Goal: Task Accomplishment & Management: Complete application form

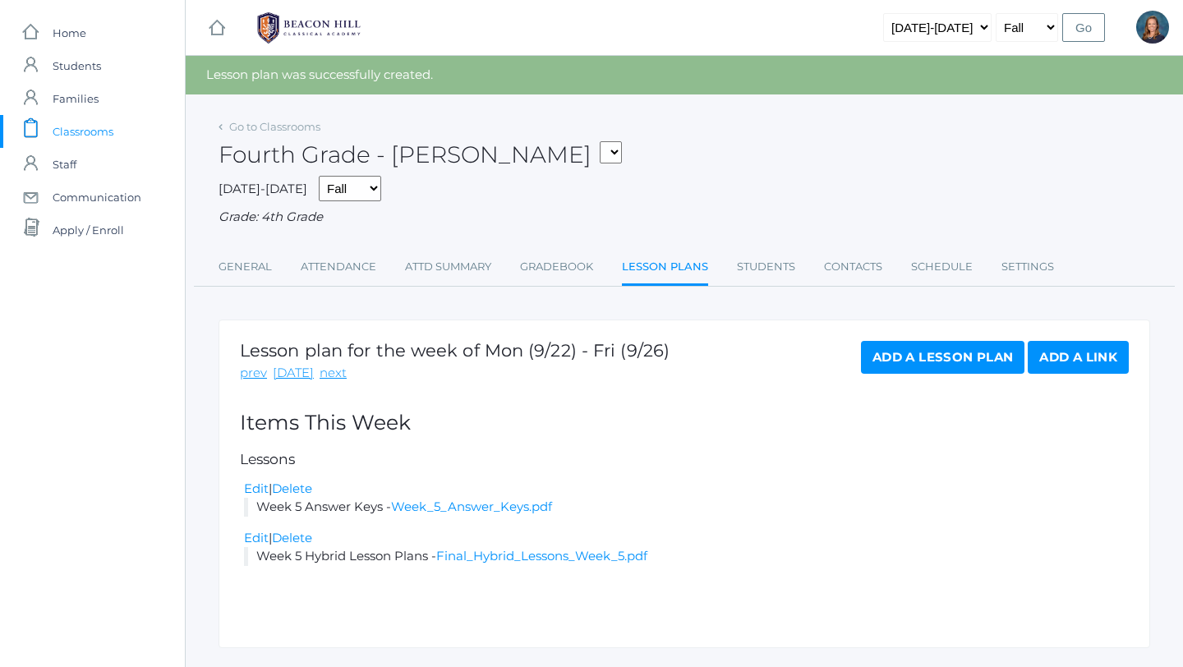
scroll to position [40, 0]
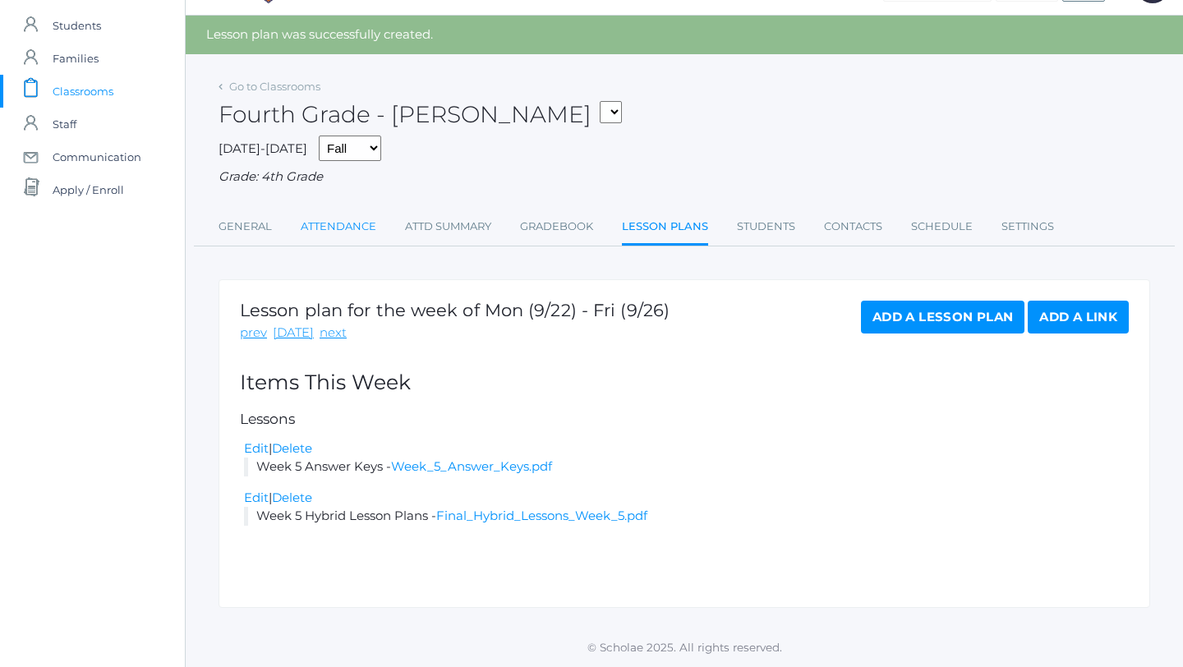
click at [330, 227] on link "Attendance" at bounding box center [339, 226] width 76 height 33
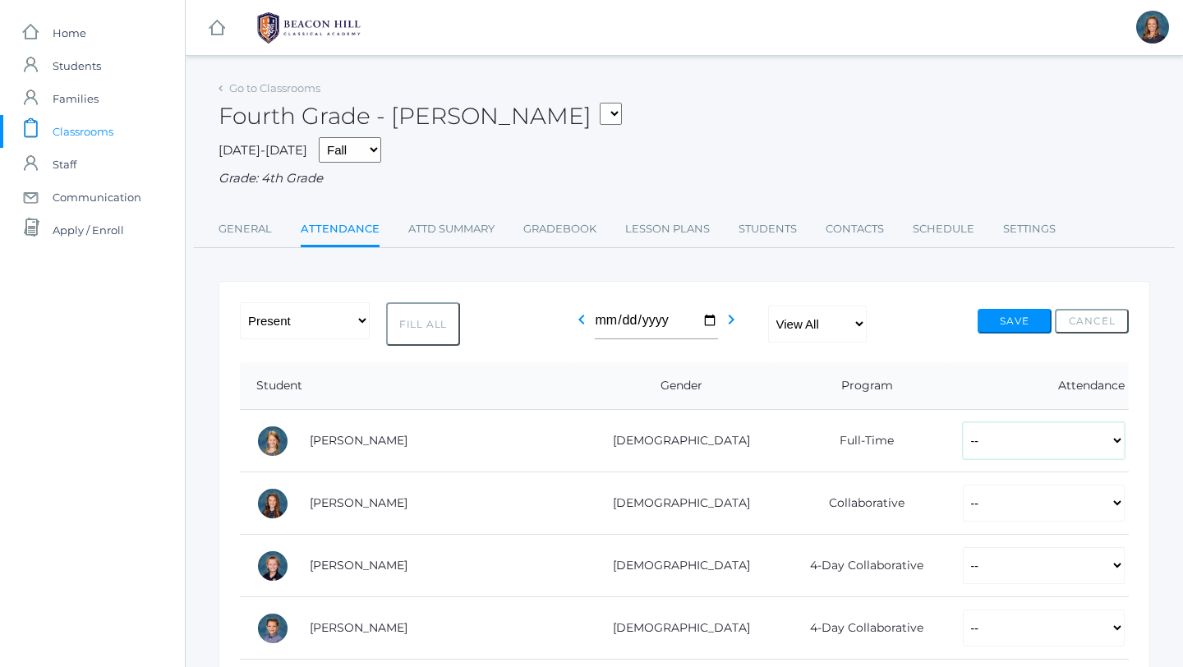
click at [963, 444] on select "-- Present Present-At-Home Tardy Excused Tardy Unexcused Absent Excused Absent …" at bounding box center [1044, 440] width 162 height 37
select select "P"
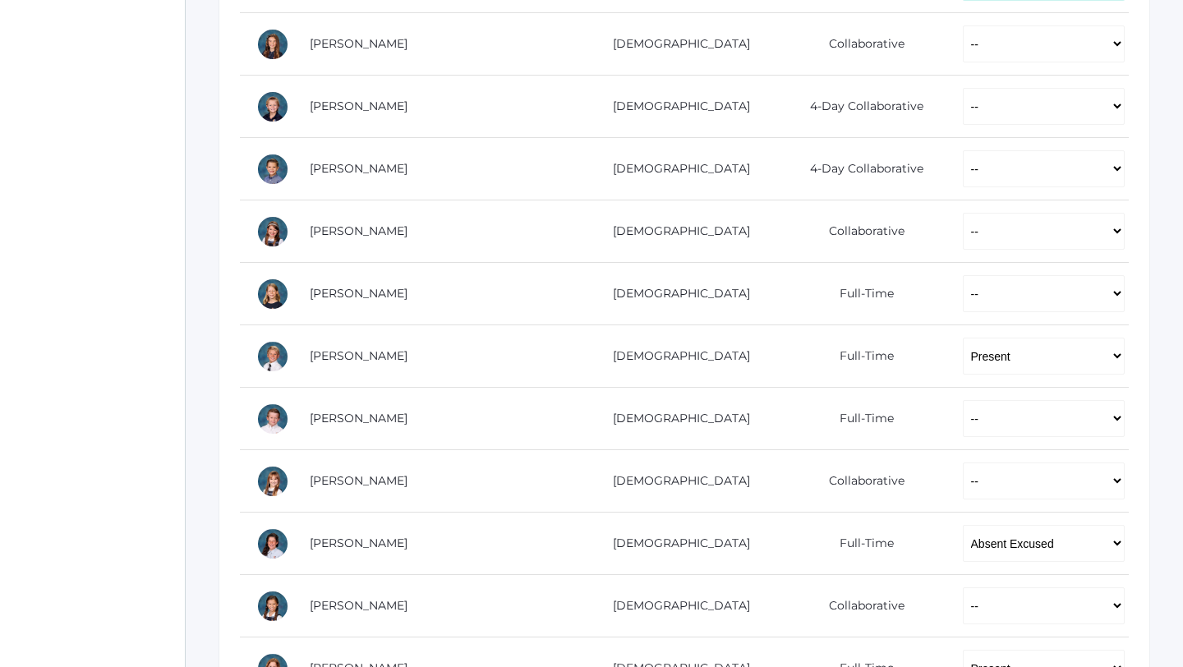
scroll to position [507, 0]
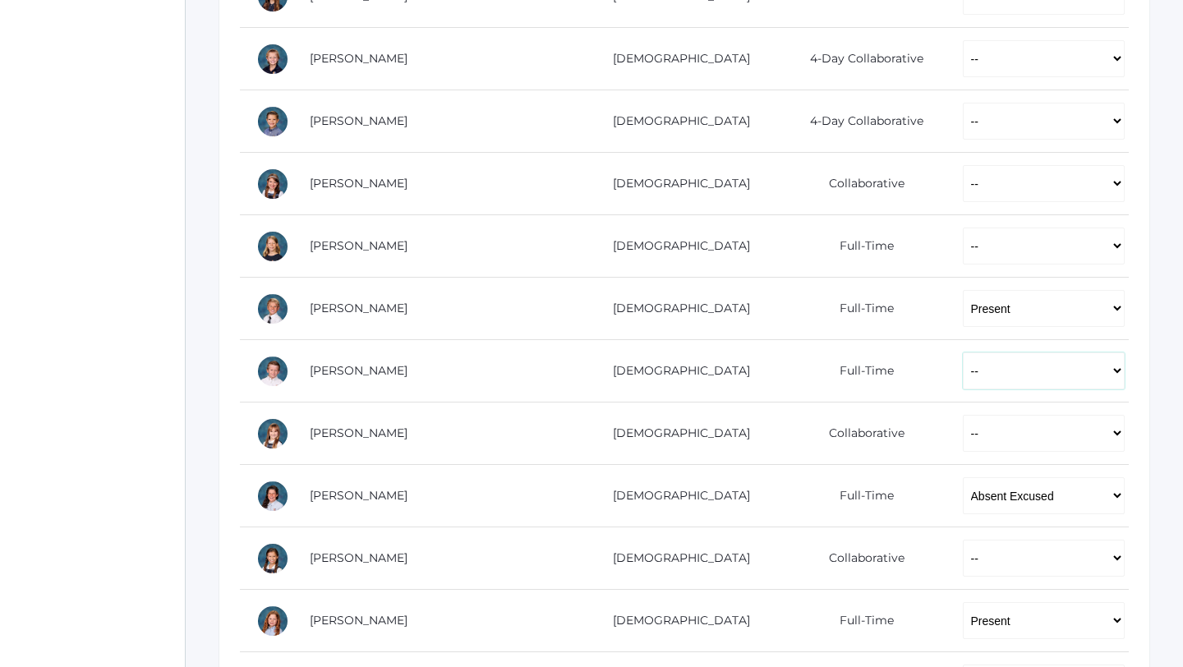
click at [963, 362] on select "-- Present Present-At-Home Tardy Excused Tardy Unexcused Absent Excused Absent …" at bounding box center [1044, 371] width 162 height 37
select select "P"
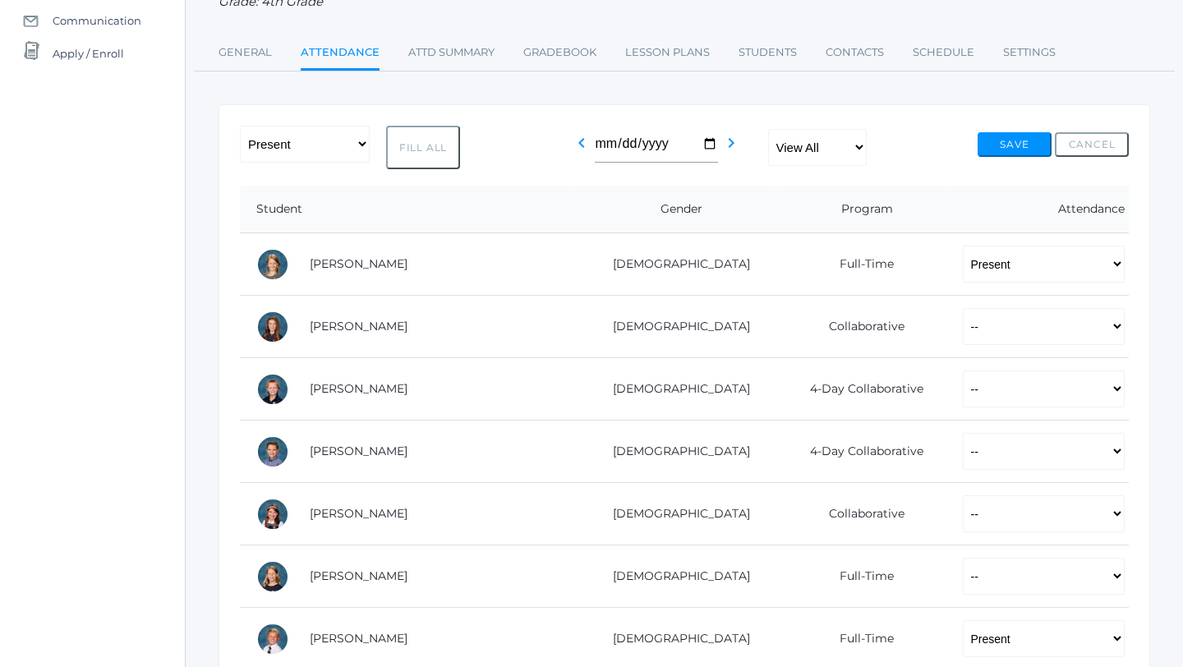
scroll to position [181, 0]
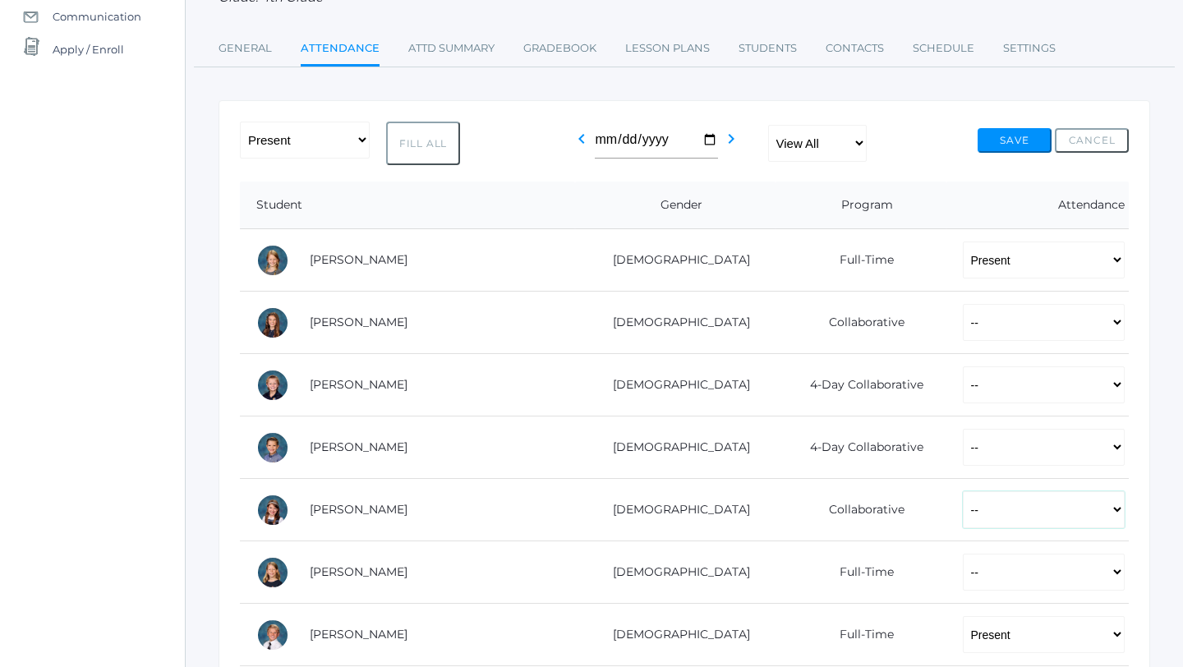
click at [963, 514] on select "-- Present Present-At-Home Tardy Excused Tardy Unexcused Absent Excused Absent …" at bounding box center [1044, 509] width 162 height 37
select select "P"
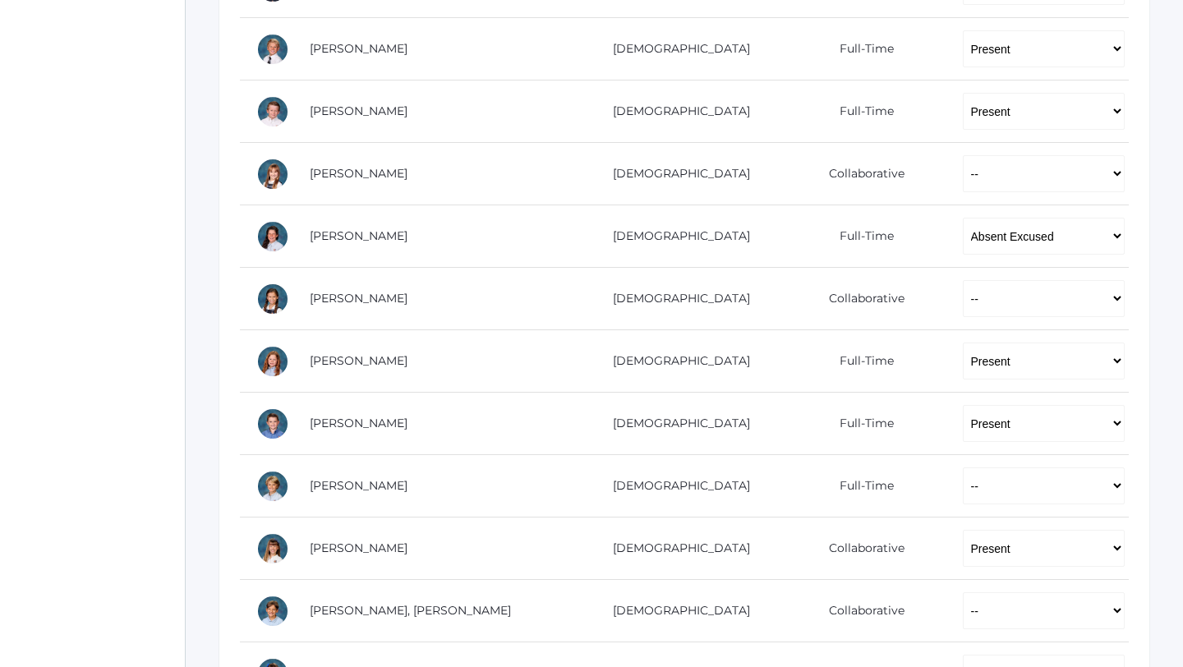
scroll to position [995, 0]
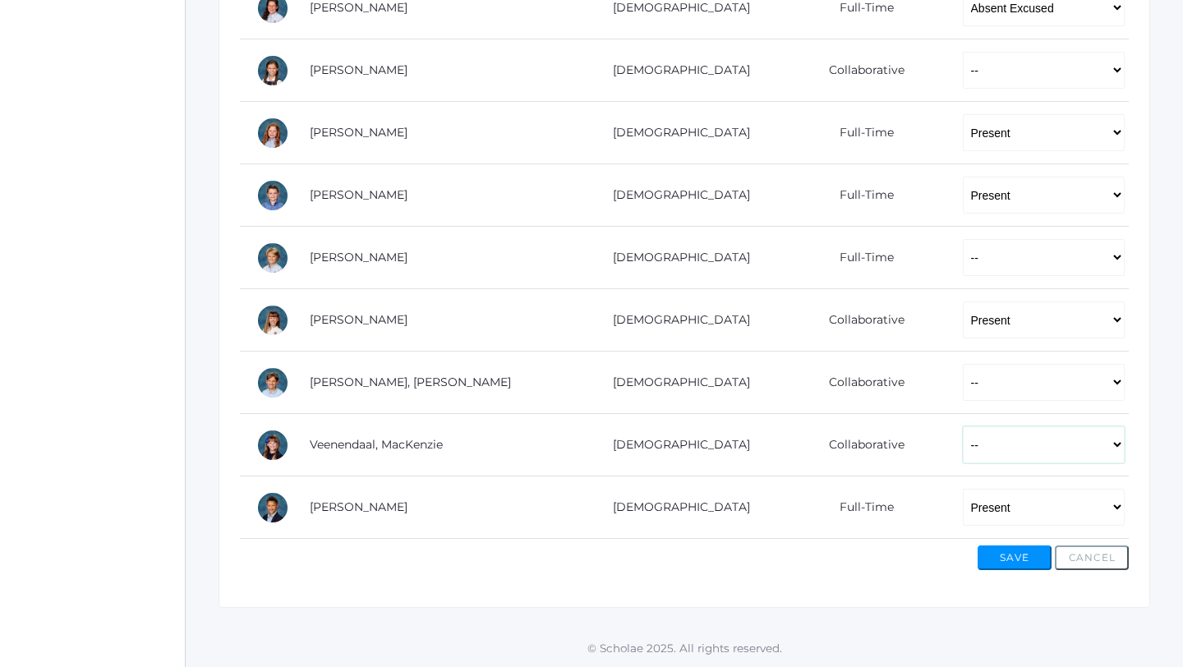
click at [963, 451] on select "-- Present Present-At-Home Tardy Excused Tardy Unexcused Absent Excused Absent …" at bounding box center [1044, 444] width 162 height 37
select select "P"
click at [963, 383] on select "-- Present Present-At-Home Tardy Excused Tardy Unexcused Absent Excused Absent …" at bounding box center [1044, 382] width 162 height 37
select select "P"
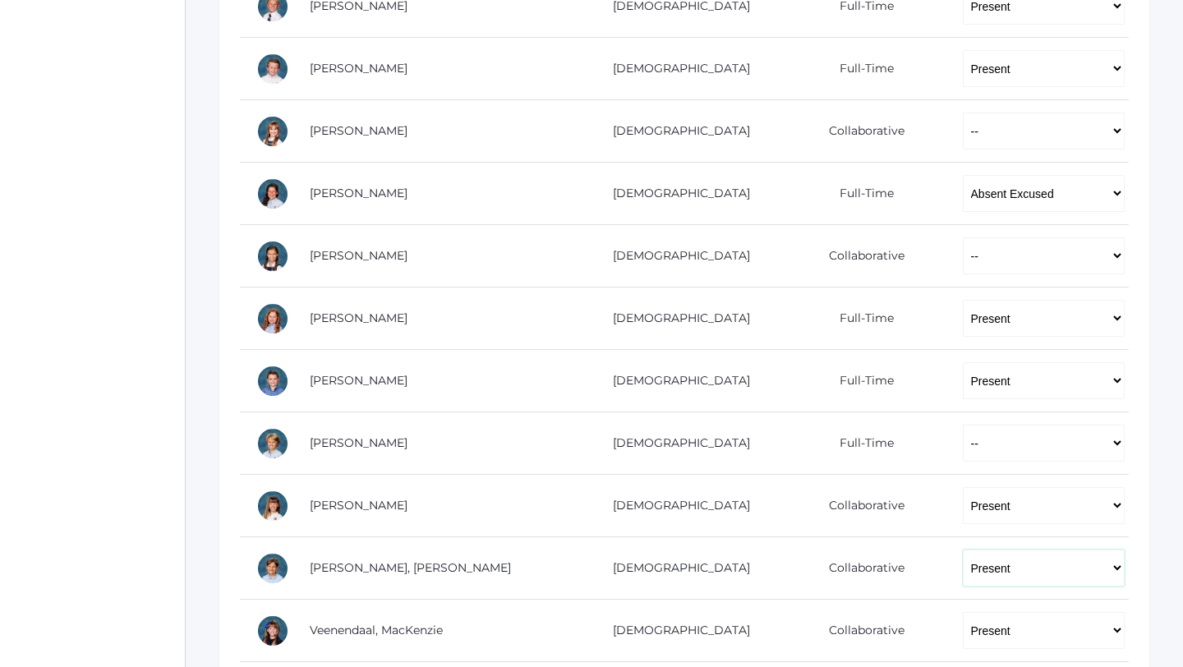
scroll to position [801, 0]
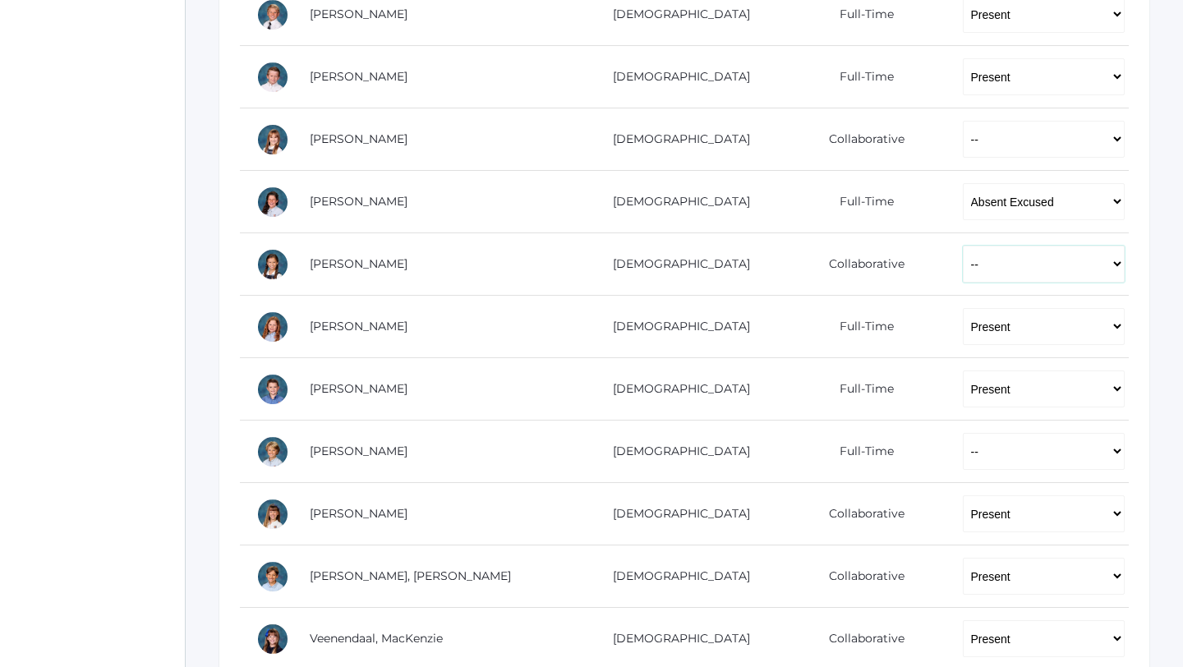
click at [971, 268] on select "-- Present Present-At-Home Tardy Excused Tardy Unexcused Absent Excused Absent …" at bounding box center [1044, 264] width 162 height 37
select select "P"
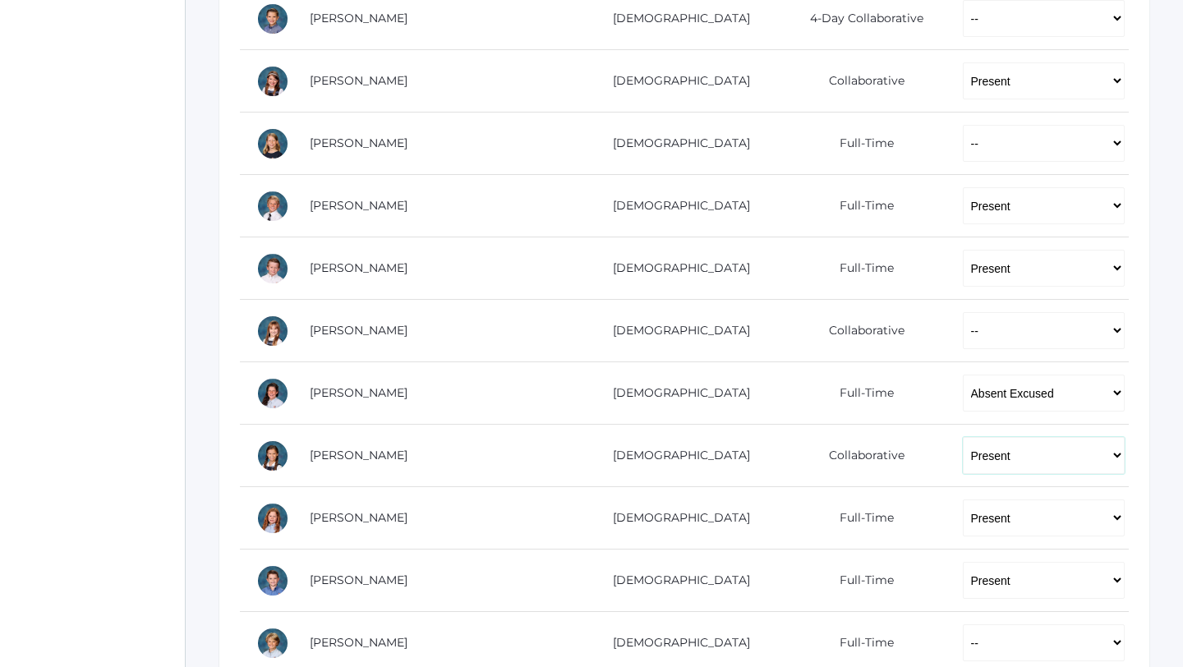
scroll to position [599, 0]
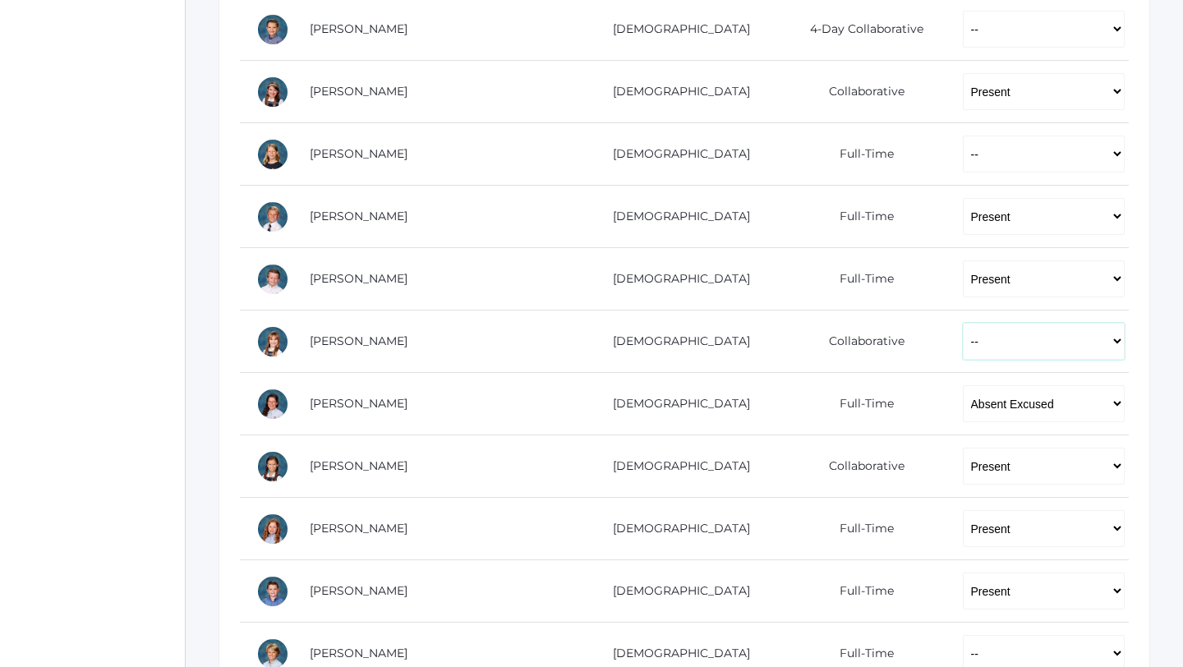
click at [963, 339] on select "-- Present Present-At-Home Tardy Excused Tardy Unexcused Absent Excused Absent …" at bounding box center [1044, 341] width 162 height 37
select select "P"
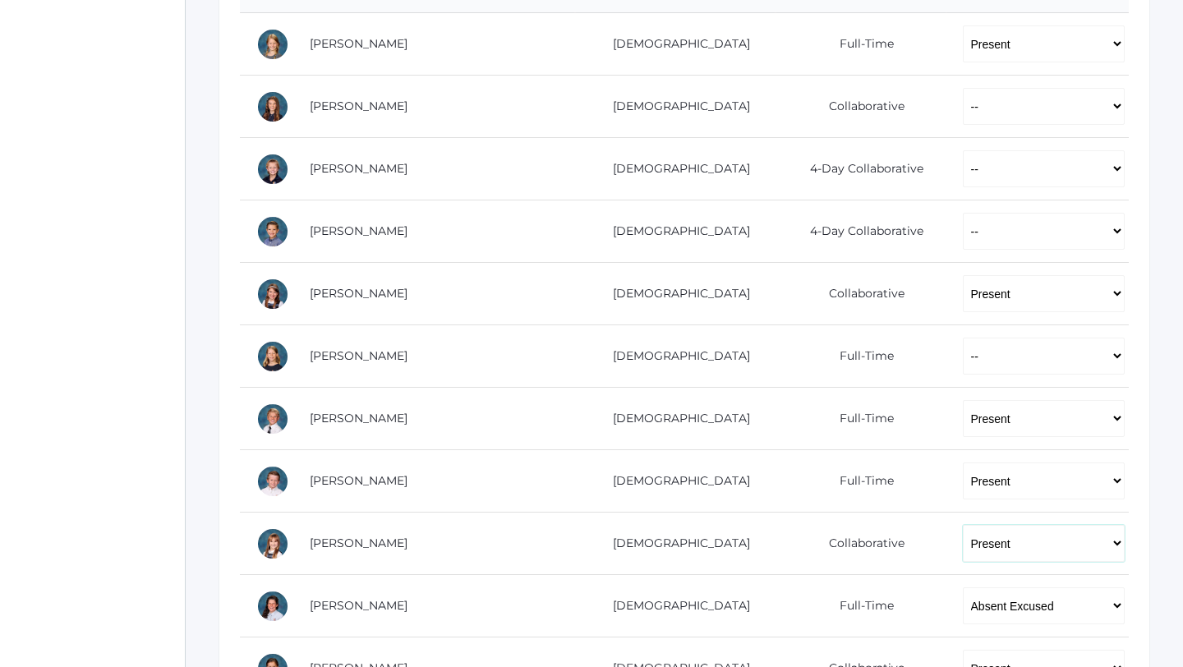
scroll to position [394, 0]
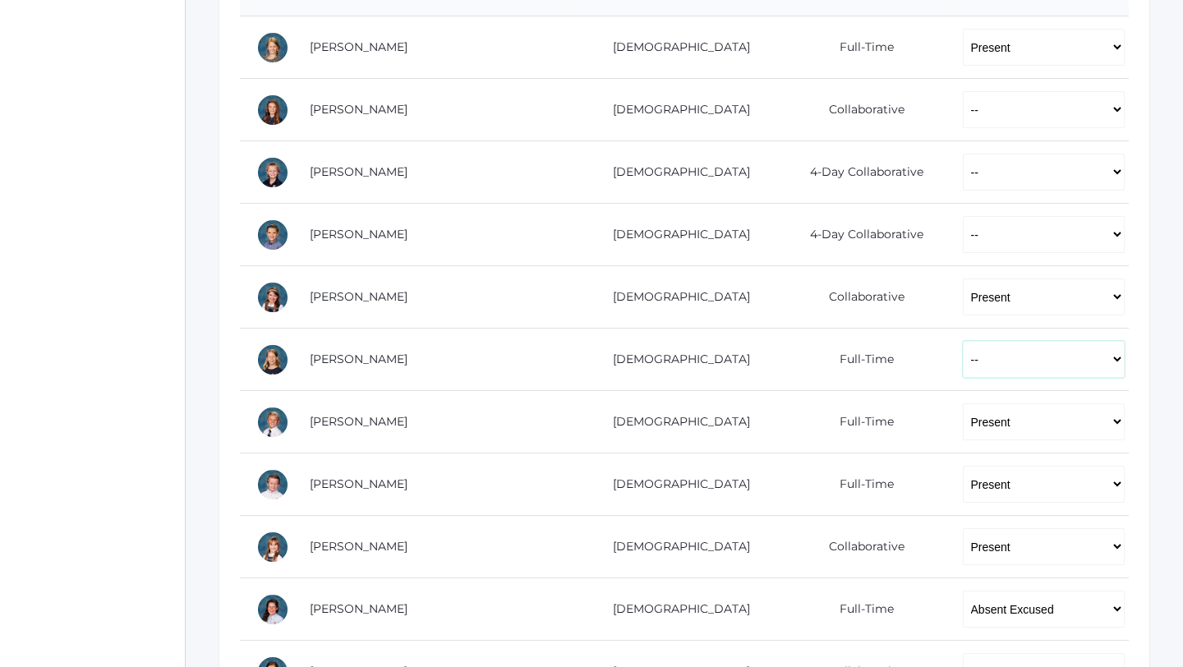
click at [963, 349] on select "-- Present Present-At-Home Tardy Excused Tardy Unexcused Absent Excused Absent …" at bounding box center [1044, 359] width 162 height 37
select select "P"
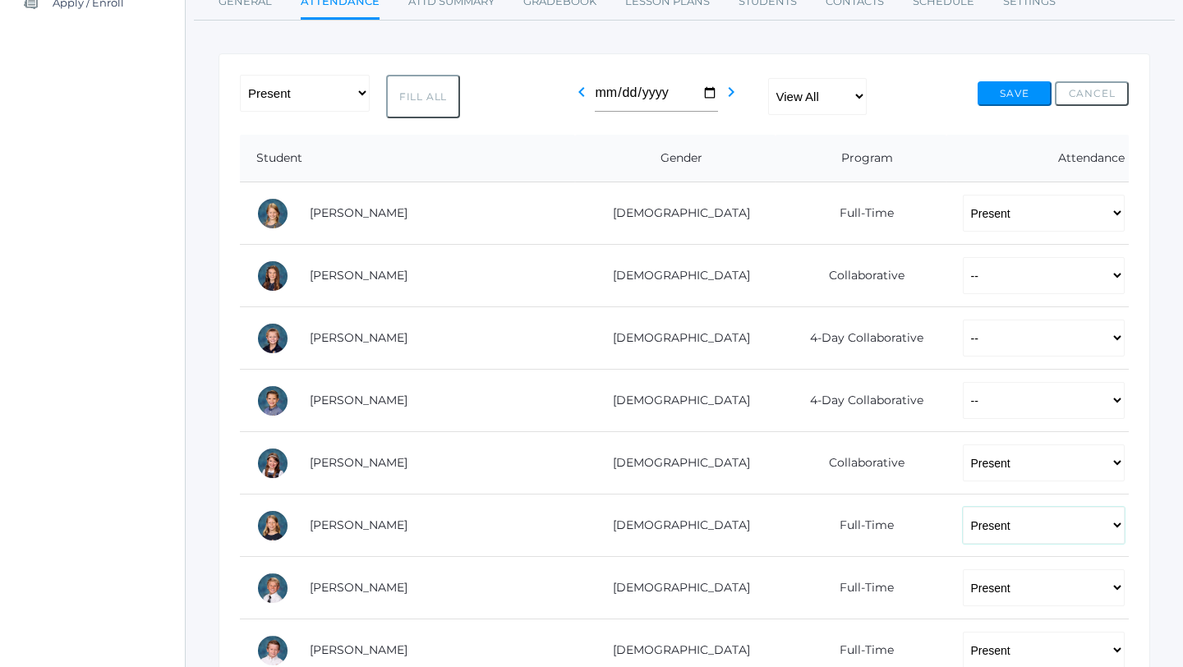
scroll to position [995, 0]
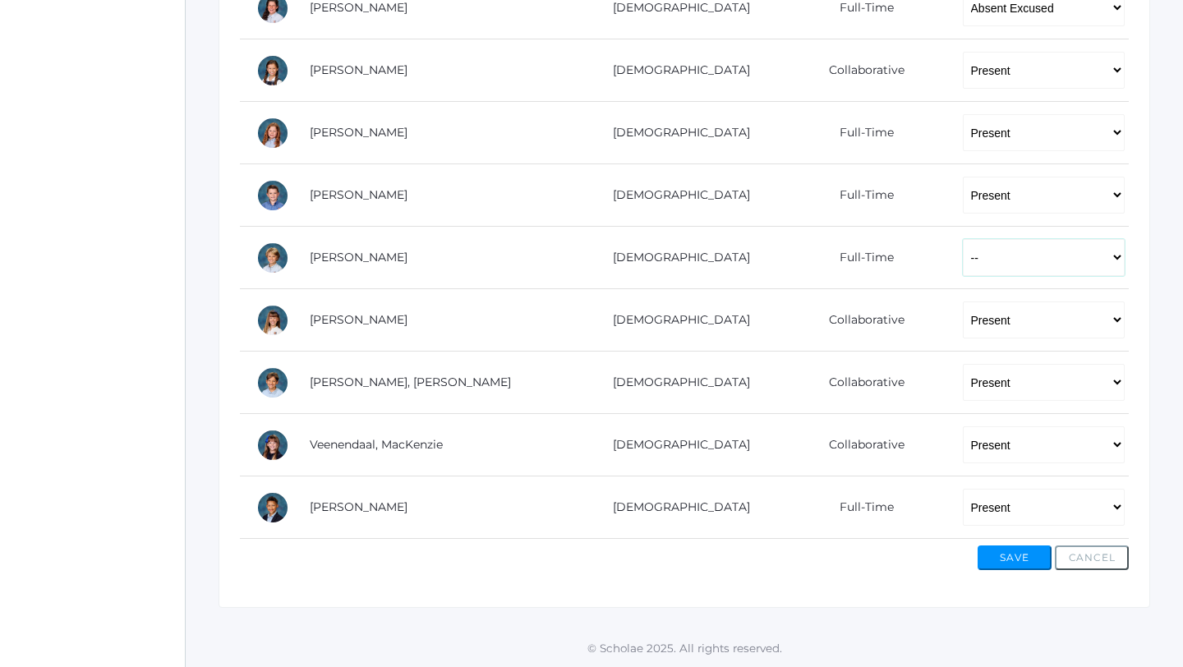
click at [963, 260] on select "-- Present Present-At-Home Tardy Excused Tardy Unexcused Absent Excused Absent …" at bounding box center [1044, 257] width 162 height 37
select select "P"
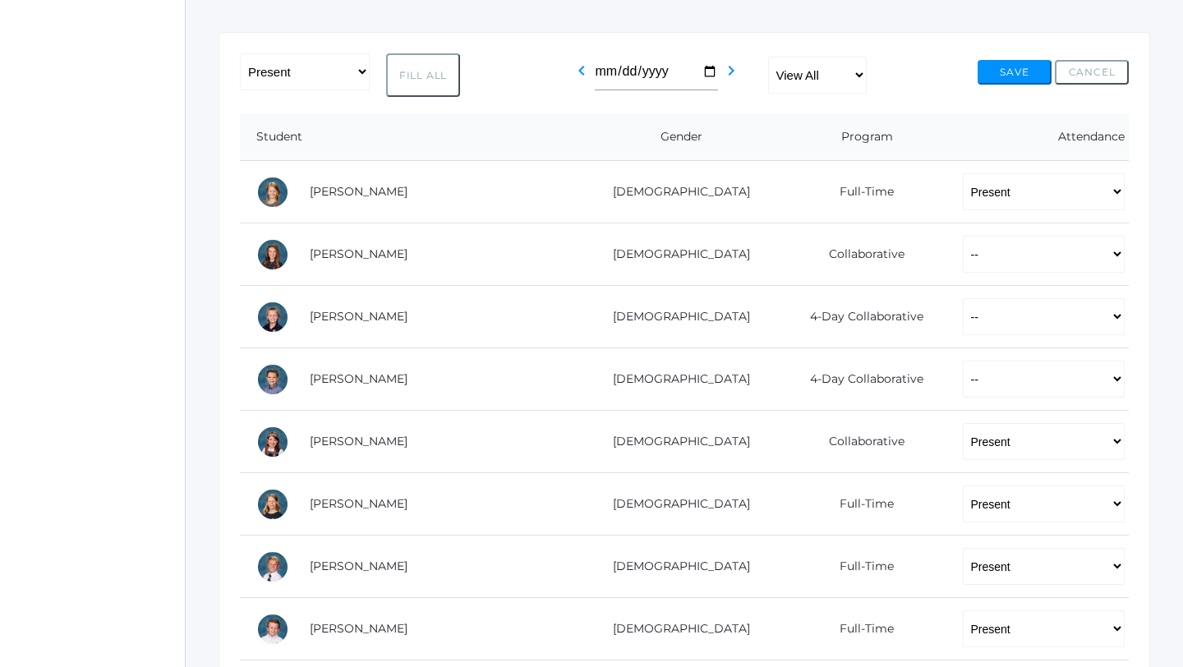
scroll to position [237, 0]
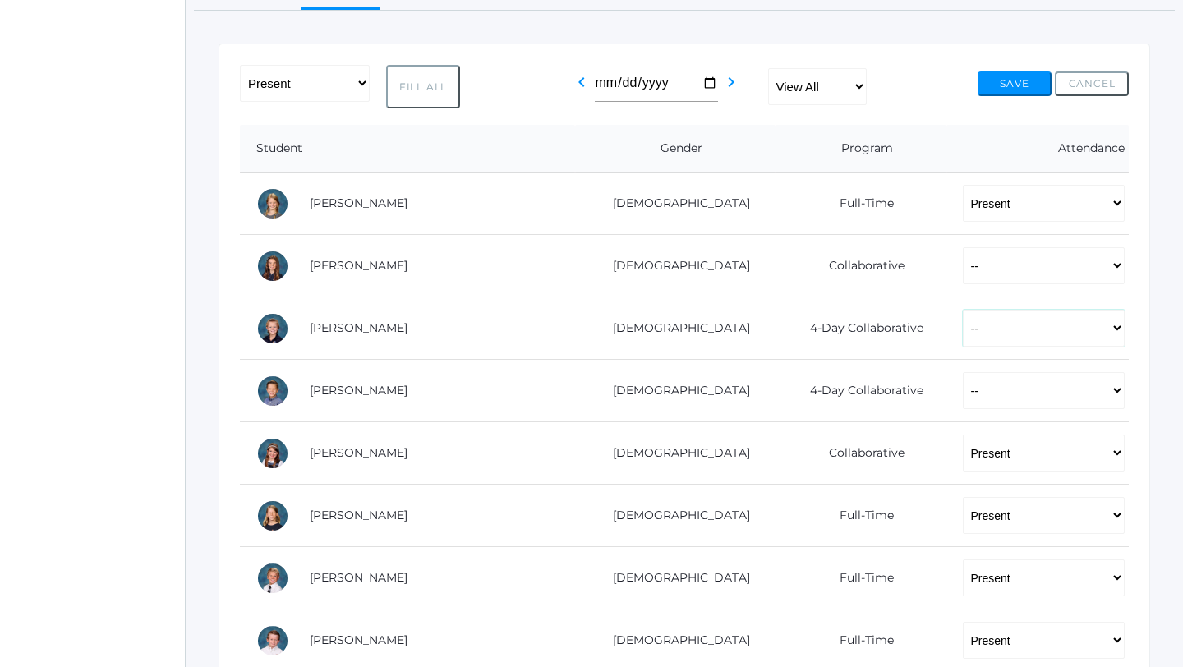
click at [963, 325] on select "-- Present Present-At-Home Tardy Excused Tardy Unexcused Absent Excused Absent …" at bounding box center [1044, 328] width 162 height 37
select select "TE"
click at [963, 386] on select "-- Present Present-At-Home Tardy Excused Tardy Unexcused Absent Excused Absent …" at bounding box center [1044, 390] width 162 height 37
select select "TE"
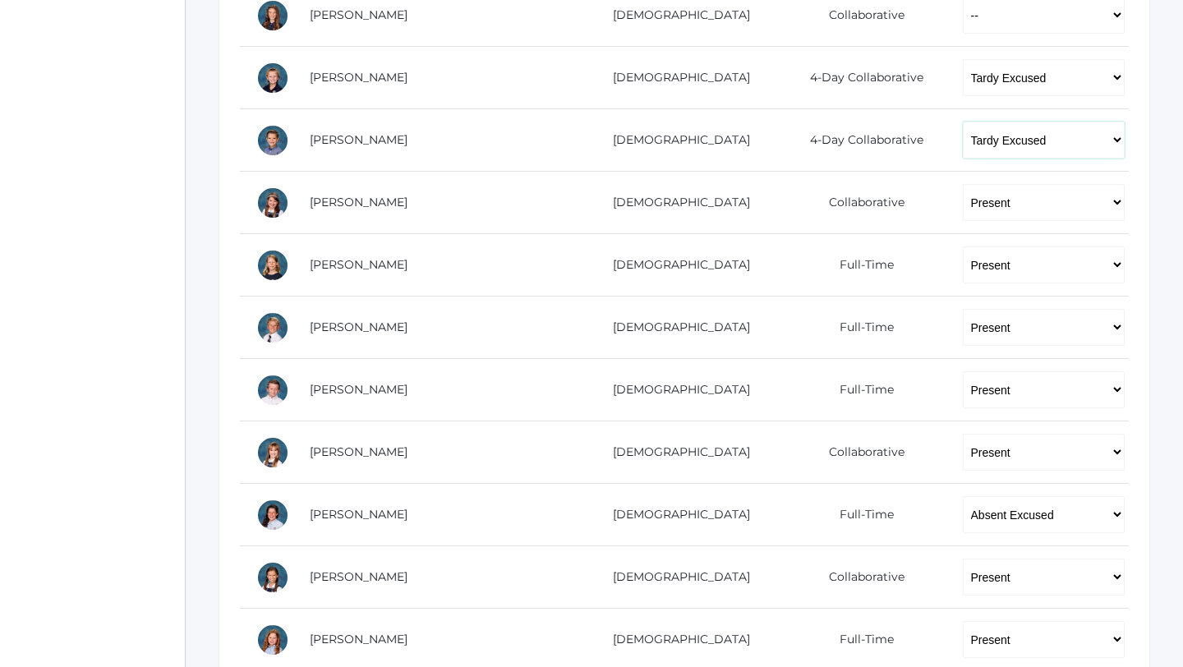
scroll to position [0, 0]
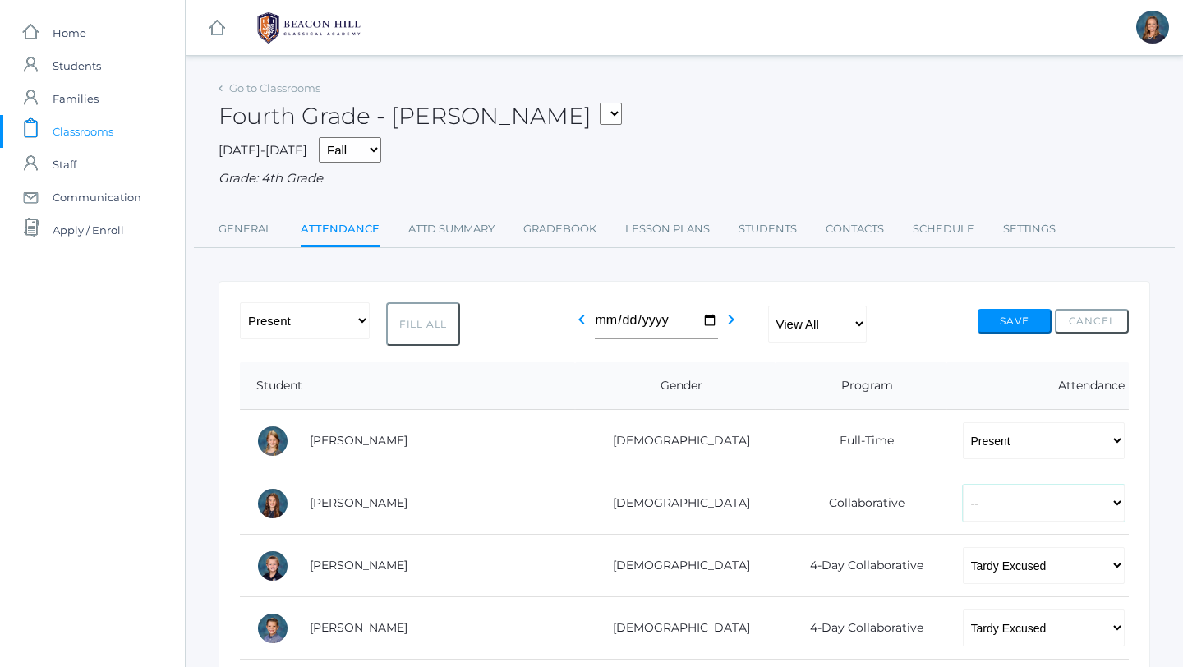
click at [963, 501] on select "-- Present Present-At-Home Tardy Excused Tardy Unexcused Absent Excused Absent …" at bounding box center [1044, 503] width 162 height 37
select select "AU"
click at [1012, 321] on button "Save" at bounding box center [1015, 321] width 74 height 25
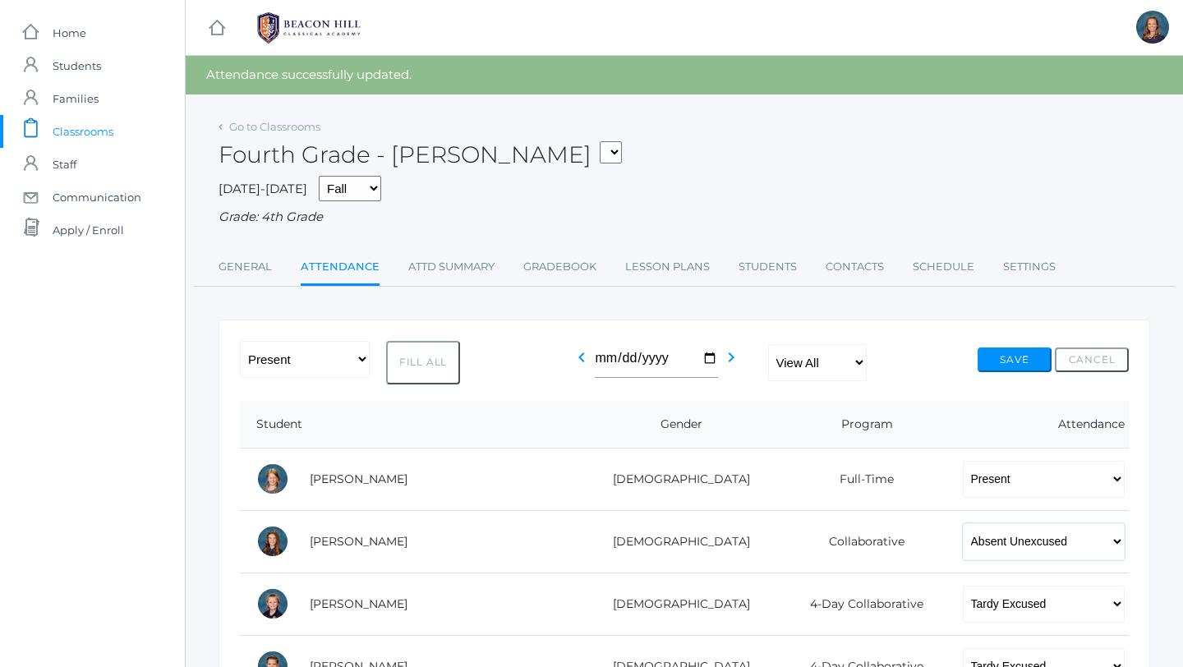
click at [963, 545] on select "-- Present Present-At-Home Tardy Excused Tardy Unexcused Absent Excused Absent …" at bounding box center [1044, 541] width 162 height 37
select select "TE"
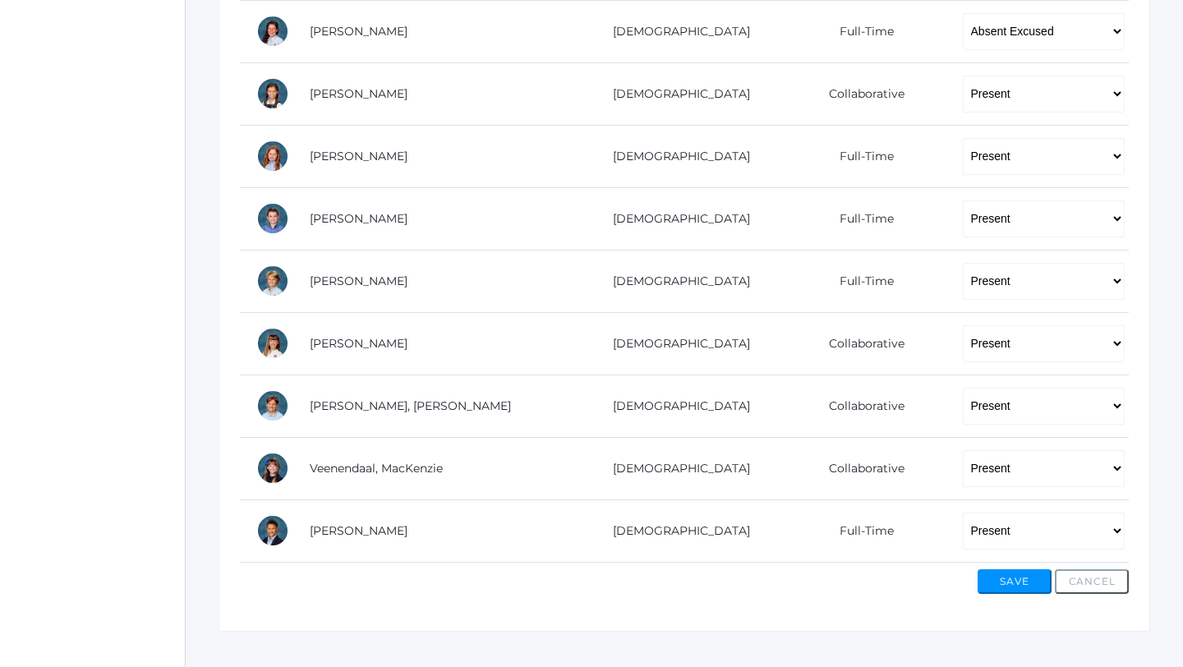
scroll to position [1034, 0]
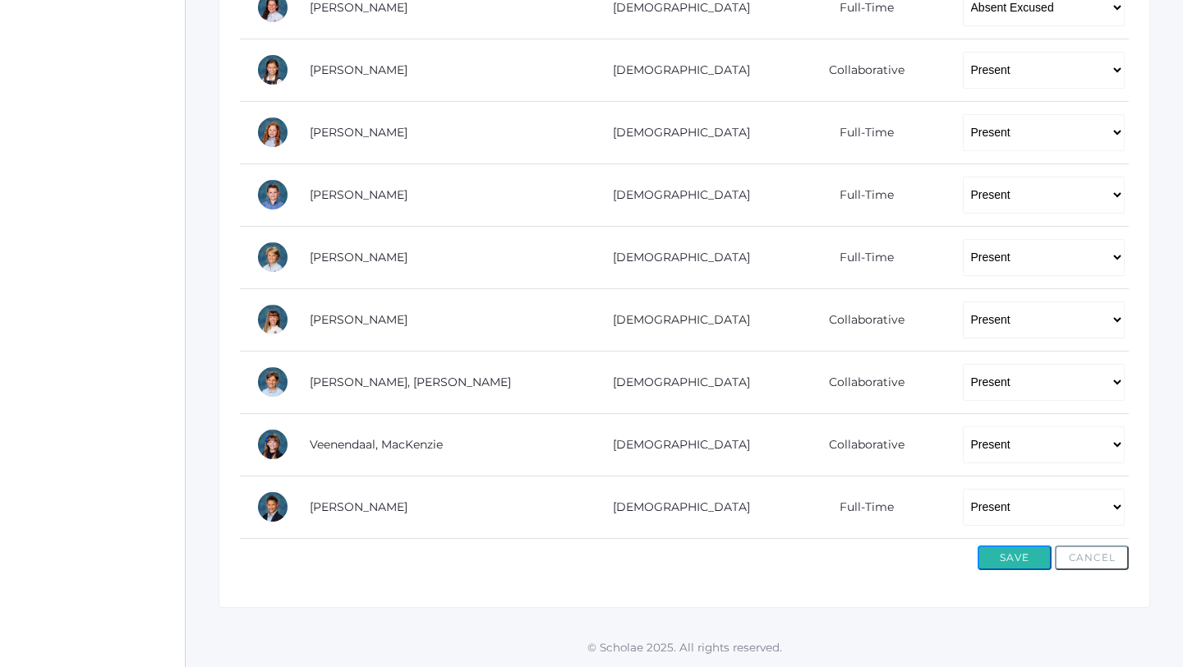
click at [1016, 556] on button "Save" at bounding box center [1015, 558] width 74 height 25
